Goal: Communication & Community: Answer question/provide support

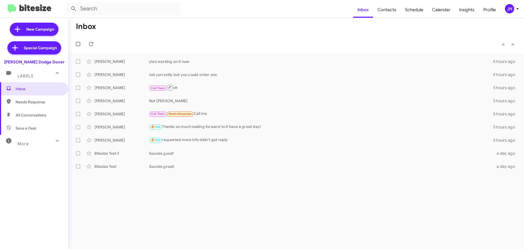
click at [511, 8] on div "JH" at bounding box center [509, 8] width 9 height 9
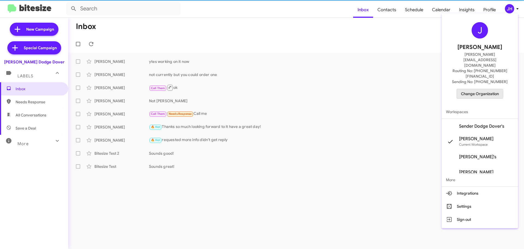
click at [480, 89] on span "Change Organization" at bounding box center [480, 93] width 38 height 9
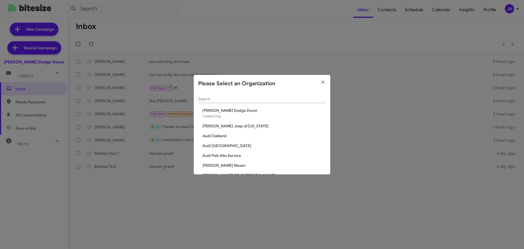
click at [216, 97] on input "Search" at bounding box center [262, 99] width 128 height 4
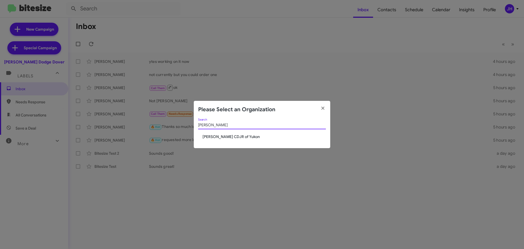
type input "[PERSON_NAME]"
click at [218, 134] on span "[PERSON_NAME] CDJR of Yukon" at bounding box center [264, 136] width 123 height 5
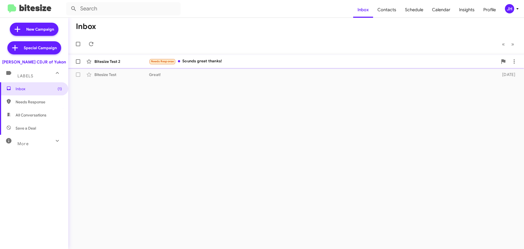
click at [233, 60] on div "Needs Response Sounds great thanks!" at bounding box center [323, 61] width 349 height 6
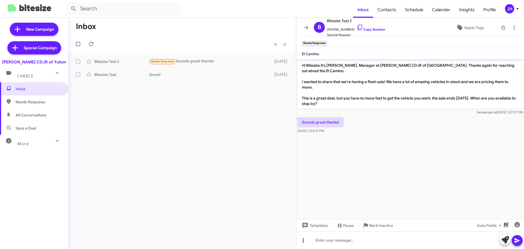
click at [303, 243] on icon at bounding box center [303, 240] width 7 height 7
click at [313, 227] on button "note" at bounding box center [315, 226] width 34 height 13
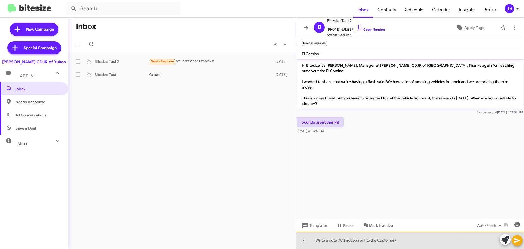
click at [319, 239] on div at bounding box center [410, 239] width 228 height 17
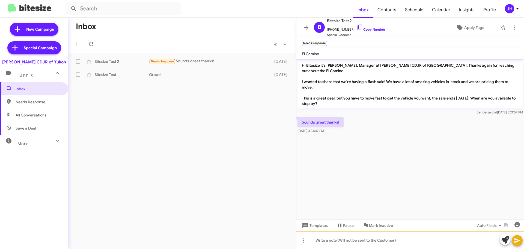
paste div
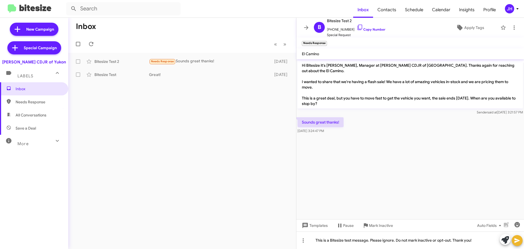
click at [513, 242] on button at bounding box center [517, 240] width 11 height 11
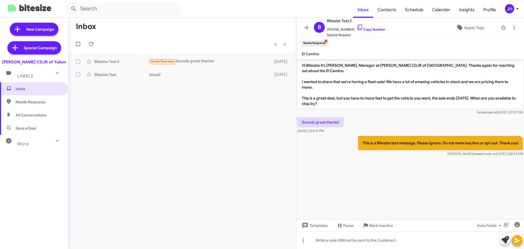
click at [327, 41] on span "×" at bounding box center [326, 40] width 4 height 7
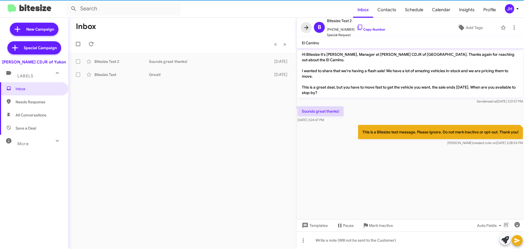
click at [307, 25] on icon at bounding box center [306, 27] width 7 height 7
